Goal: Task Accomplishment & Management: Complete application form

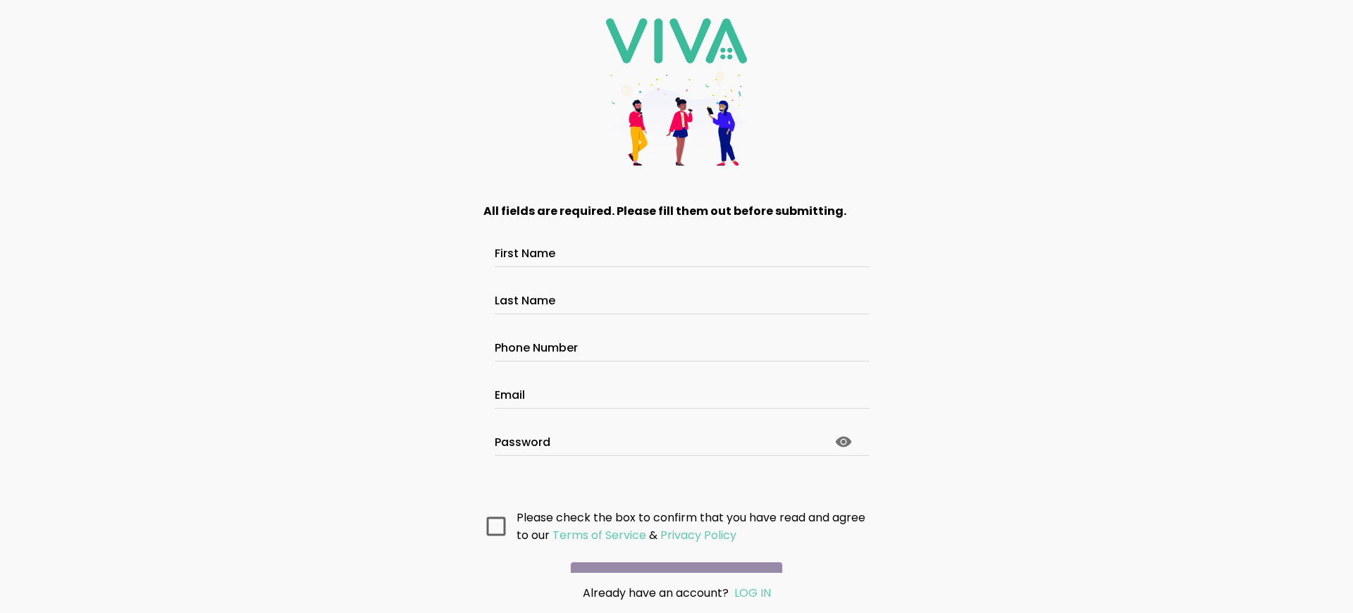
click at [676, 485] on main "All fields are required. Please fill them out before submitting. First Name Las…" at bounding box center [676, 378] width 423 height 389
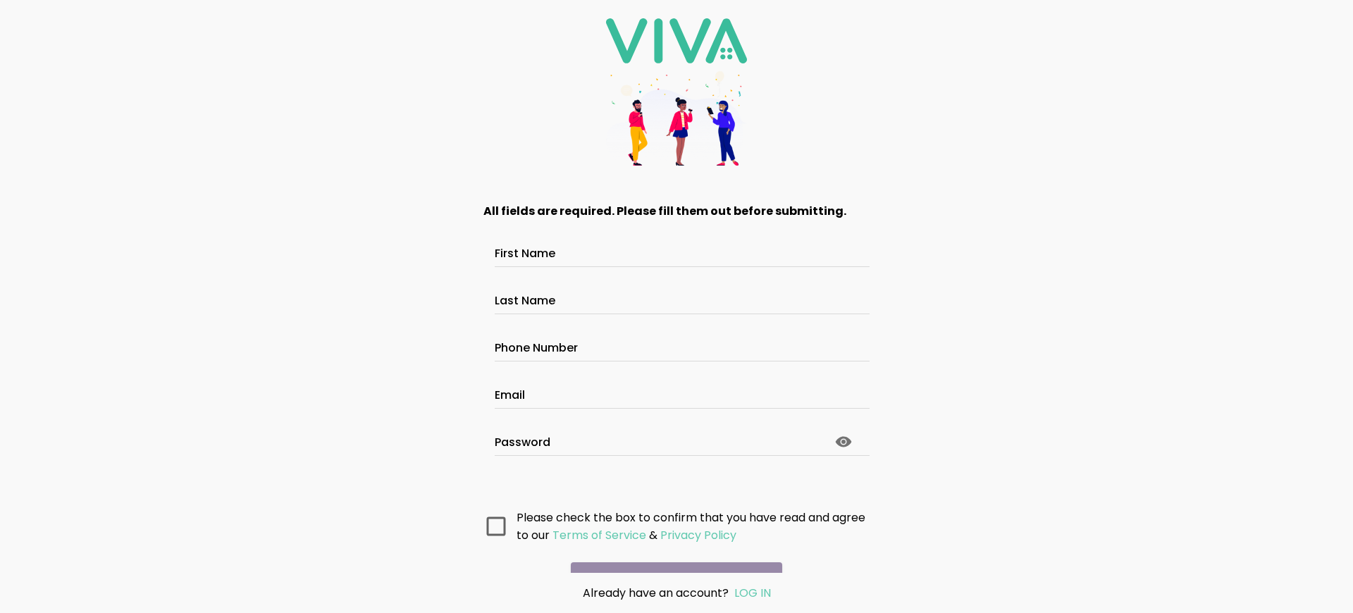
click at [676, 485] on main "All fields are required. Please fill them out before submitting. First Name Las…" at bounding box center [676, 378] width 423 height 389
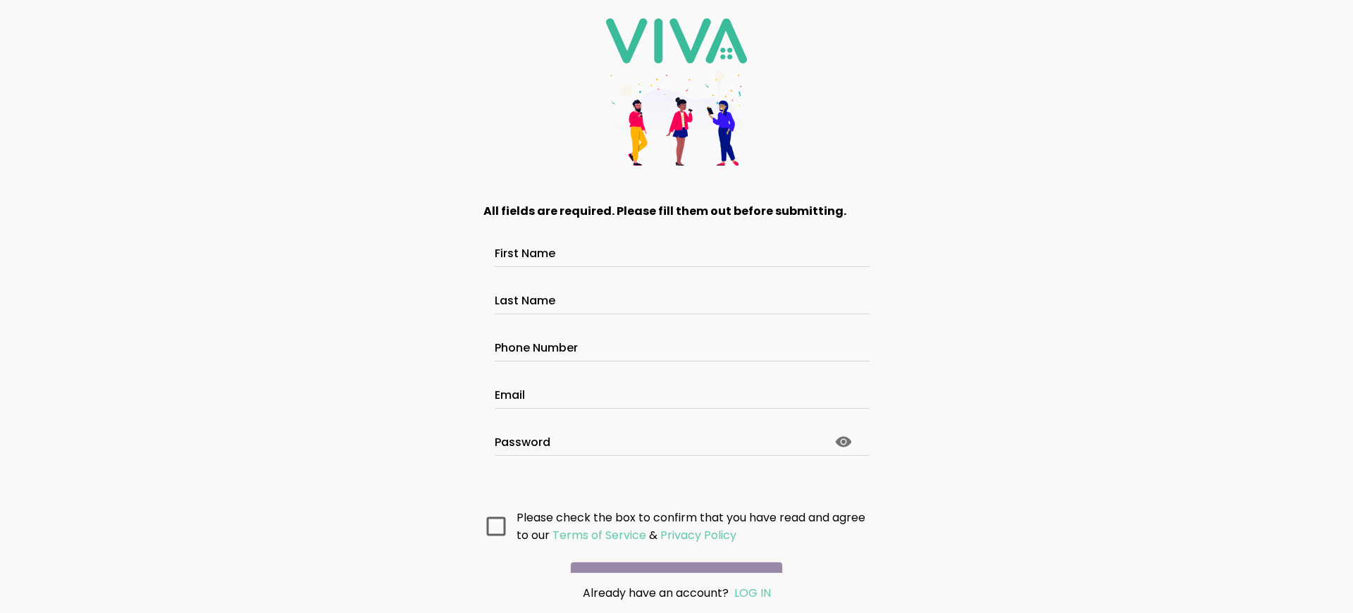
click at [676, 485] on main "All fields are required. Please fill them out before submitting. First Name Las…" at bounding box center [676, 378] width 423 height 389
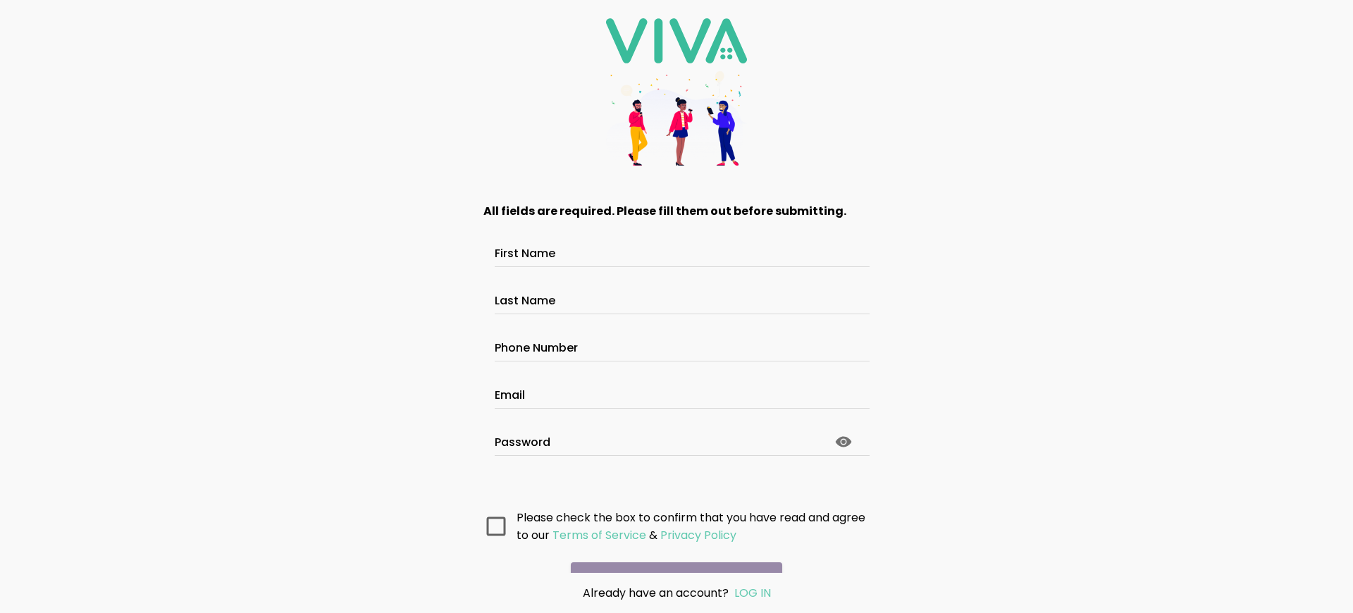
click at [676, 485] on main "All fields are required. Please fill them out before submitting. First Name Las…" at bounding box center [676, 378] width 423 height 389
